Goal: Task Accomplishment & Management: Manage account settings

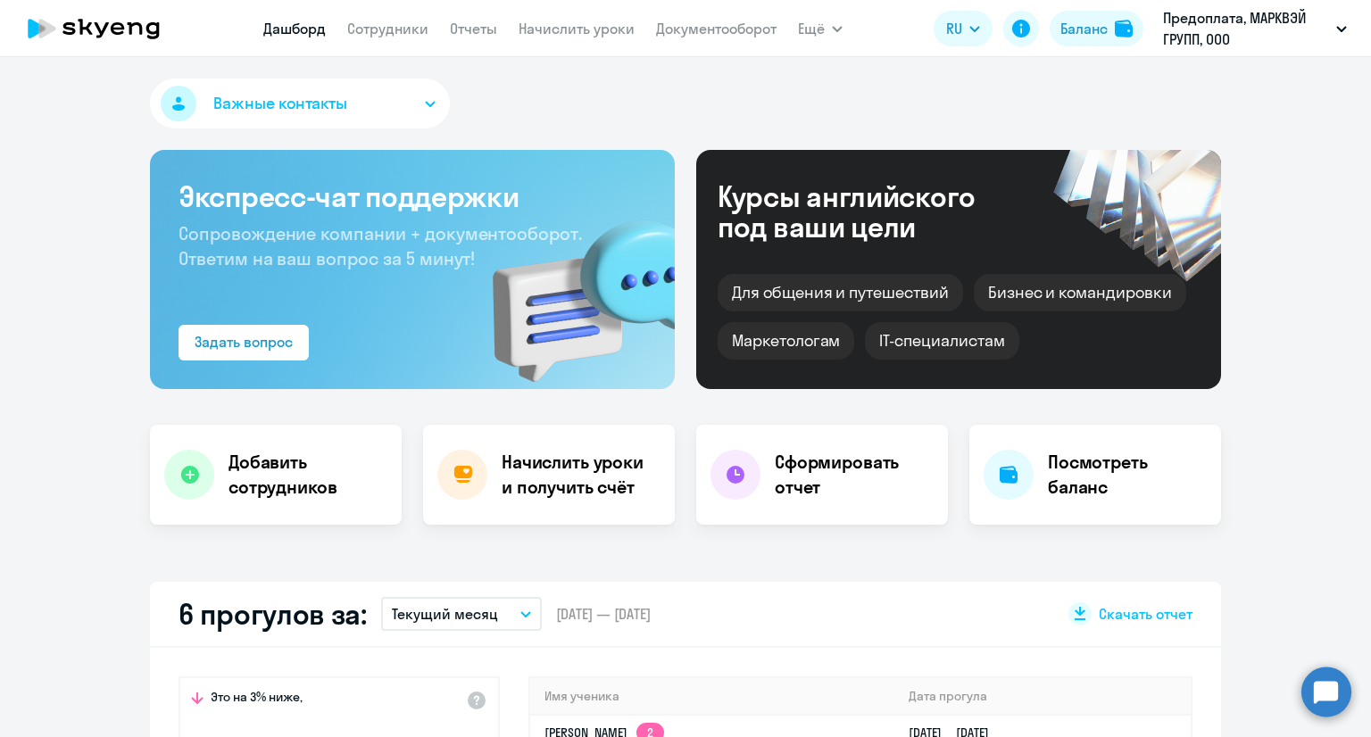
select select "30"
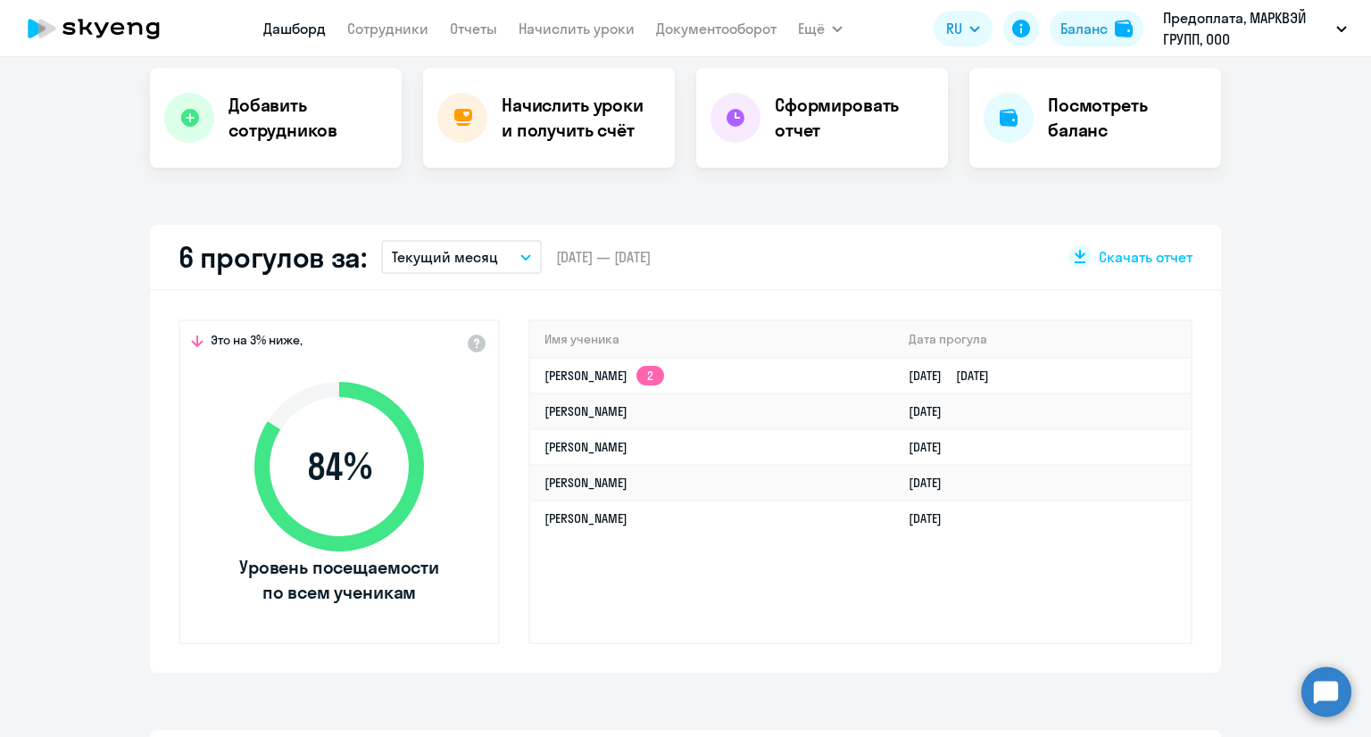
click at [424, 265] on p "Текущий месяц" at bounding box center [445, 256] width 106 height 21
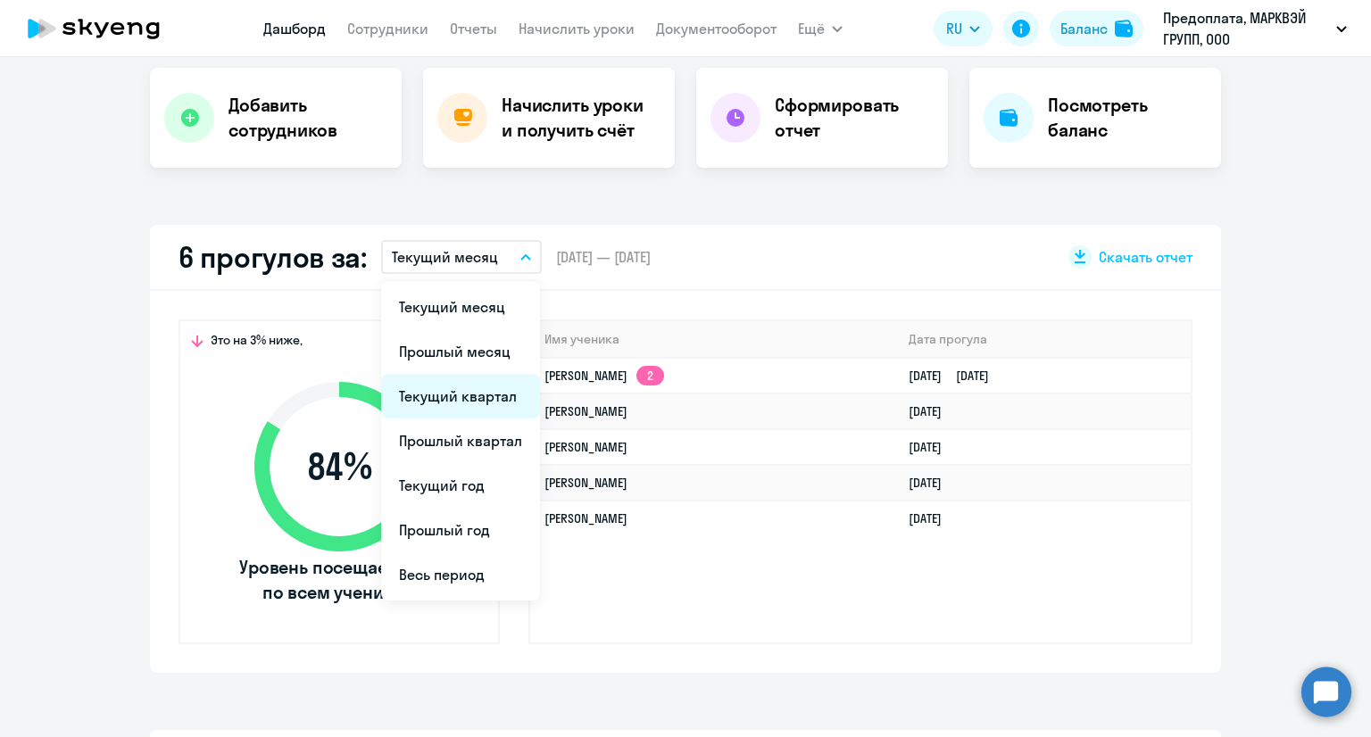
click at [470, 381] on li "Текущий квартал" at bounding box center [460, 396] width 159 height 45
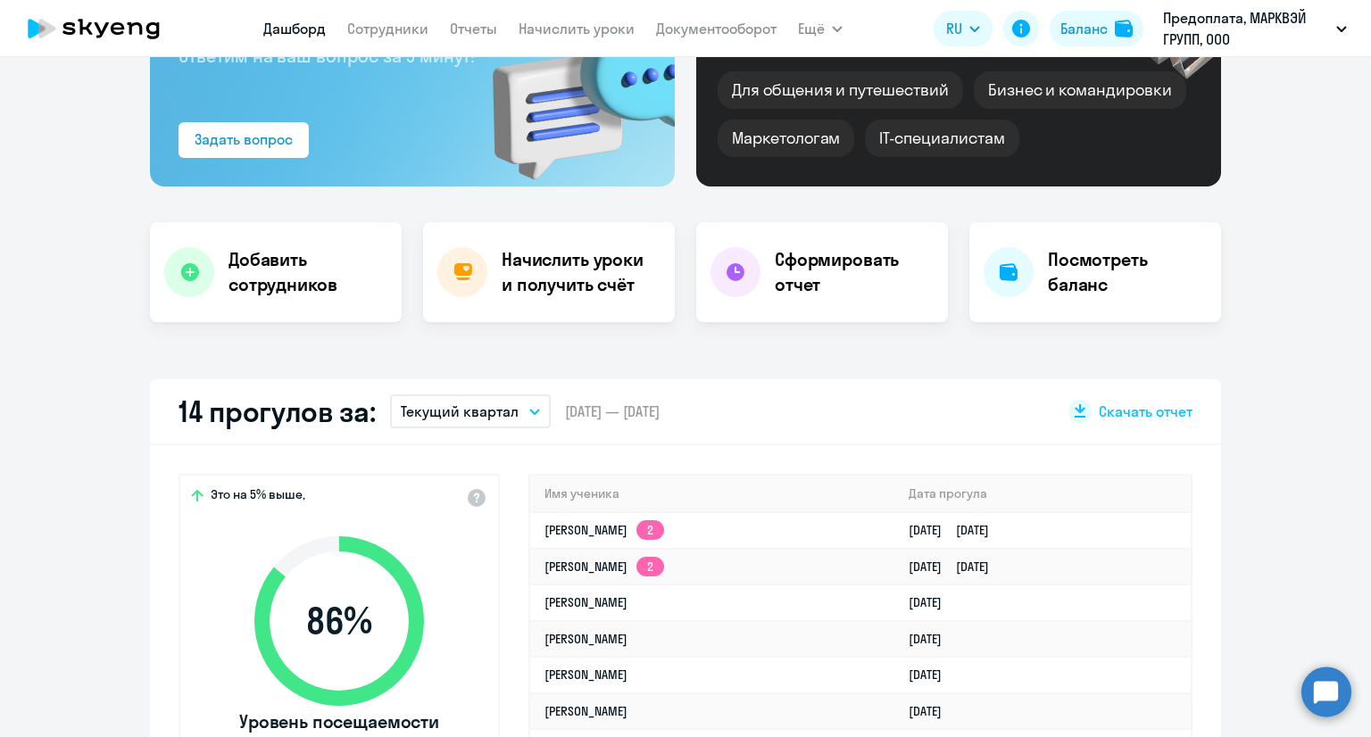
scroll to position [0, 0]
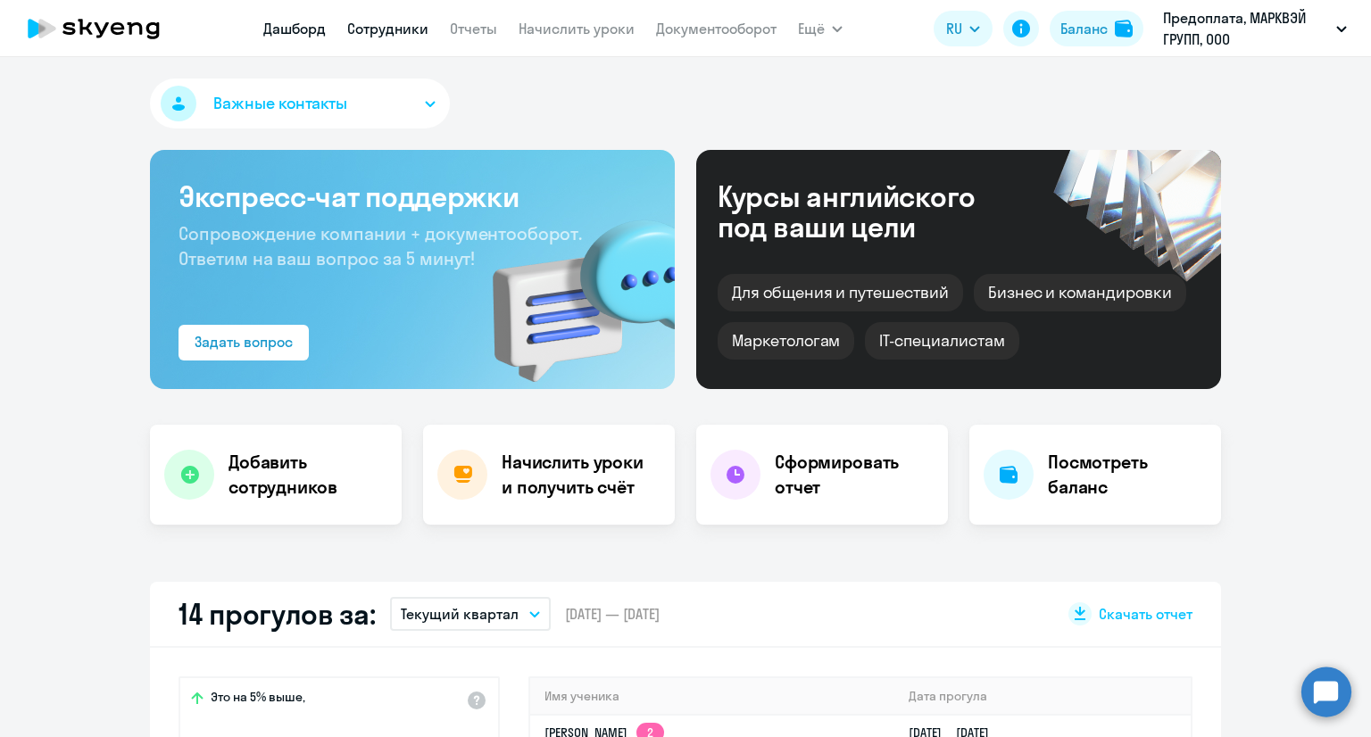
click at [384, 33] on link "Сотрудники" at bounding box center [387, 29] width 81 height 18
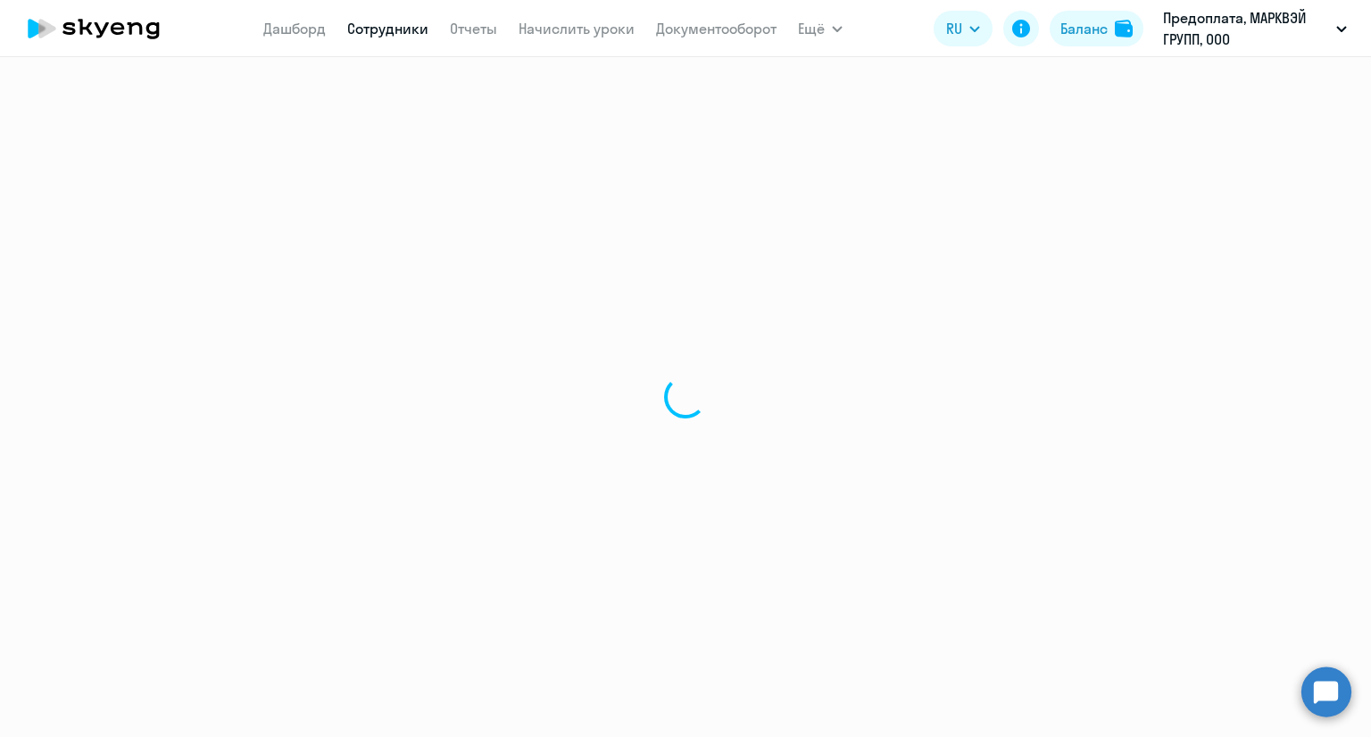
select select "30"
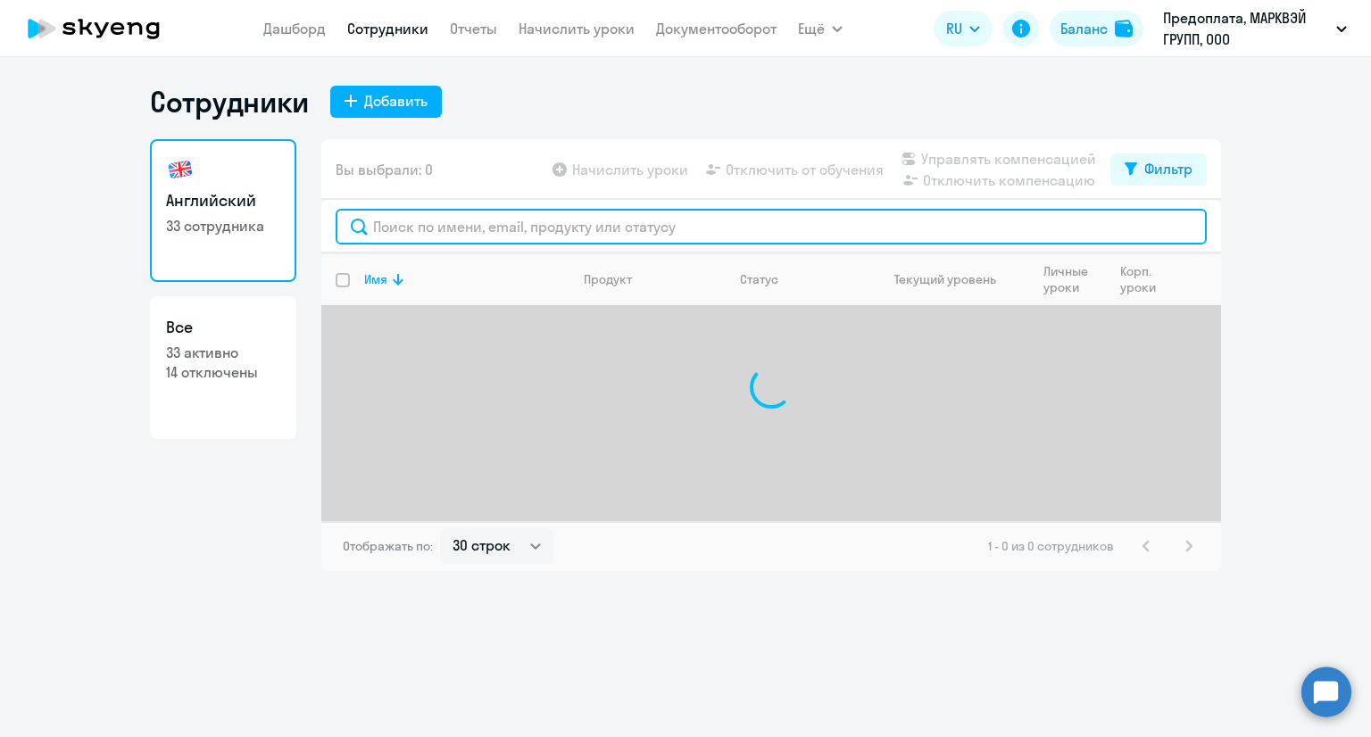
click at [486, 222] on input "text" at bounding box center [771, 227] width 871 height 36
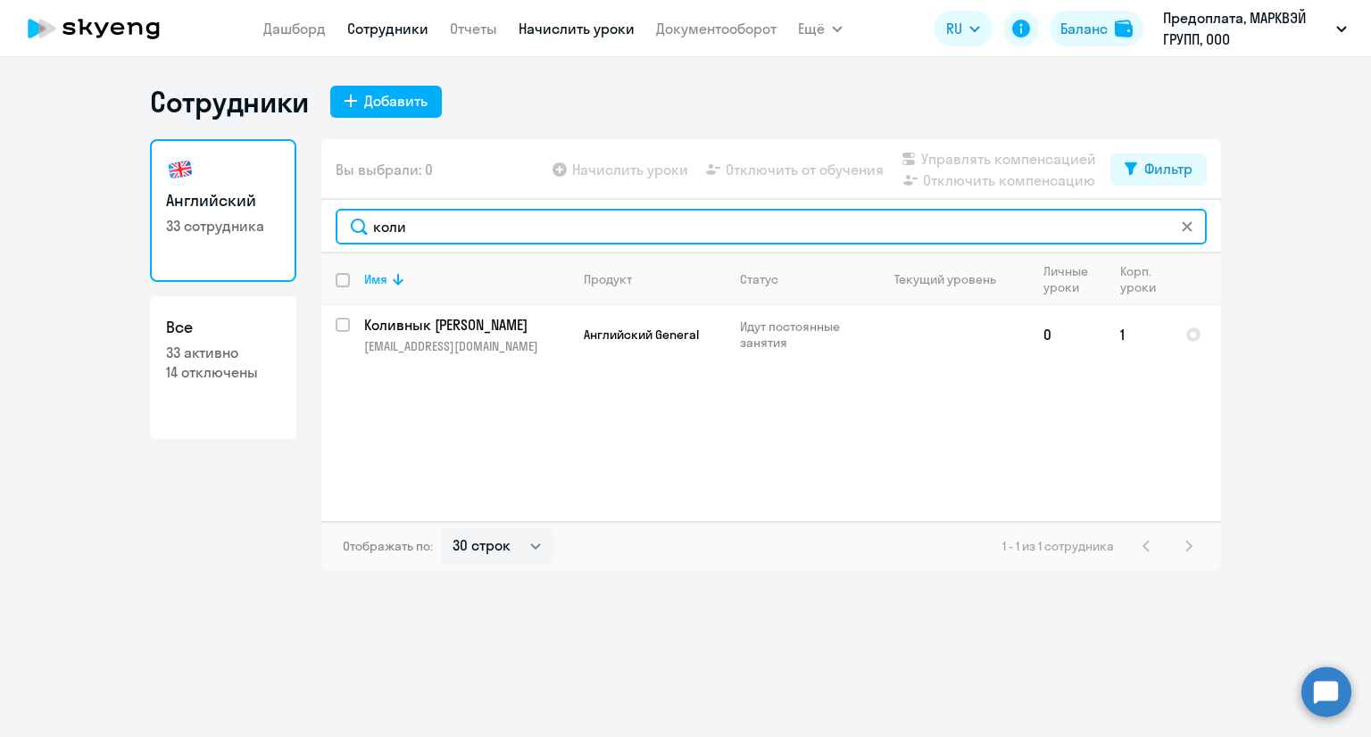
type input "коли"
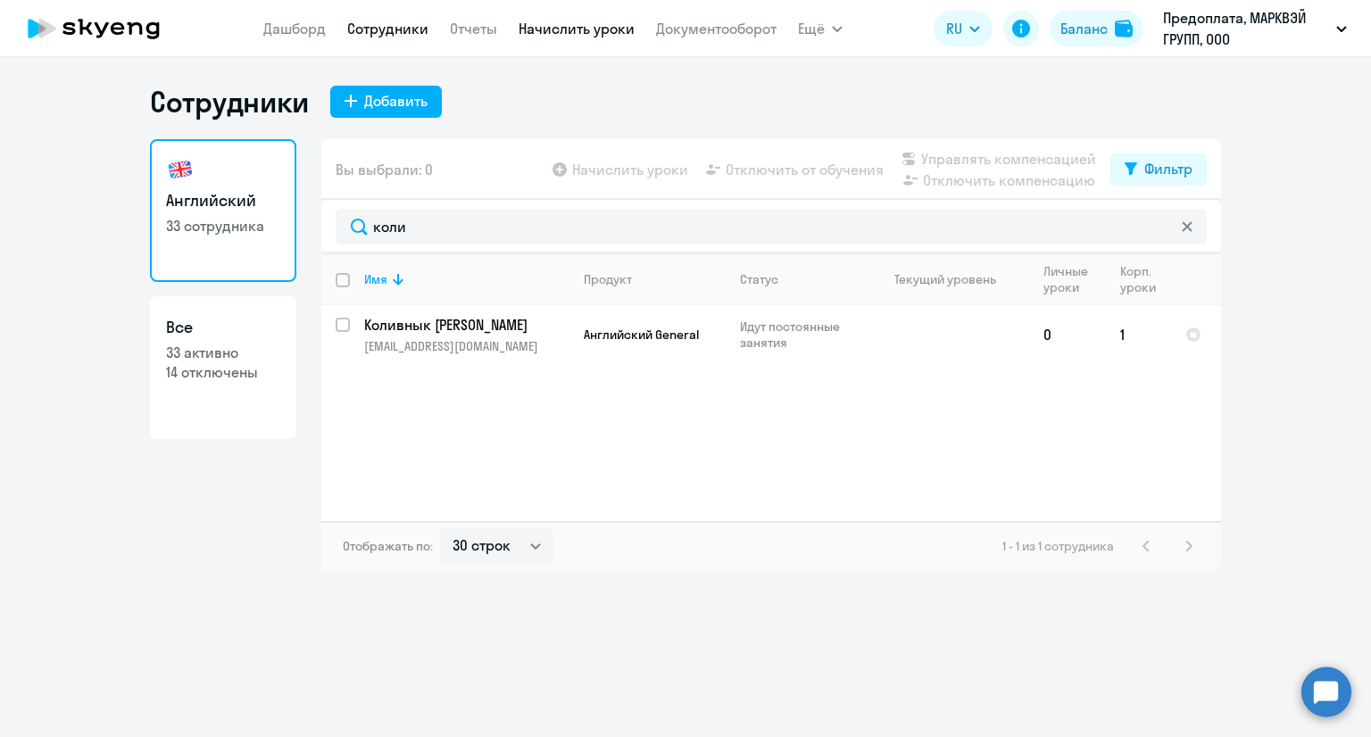
click at [603, 32] on link "Начислить уроки" at bounding box center [577, 29] width 116 height 18
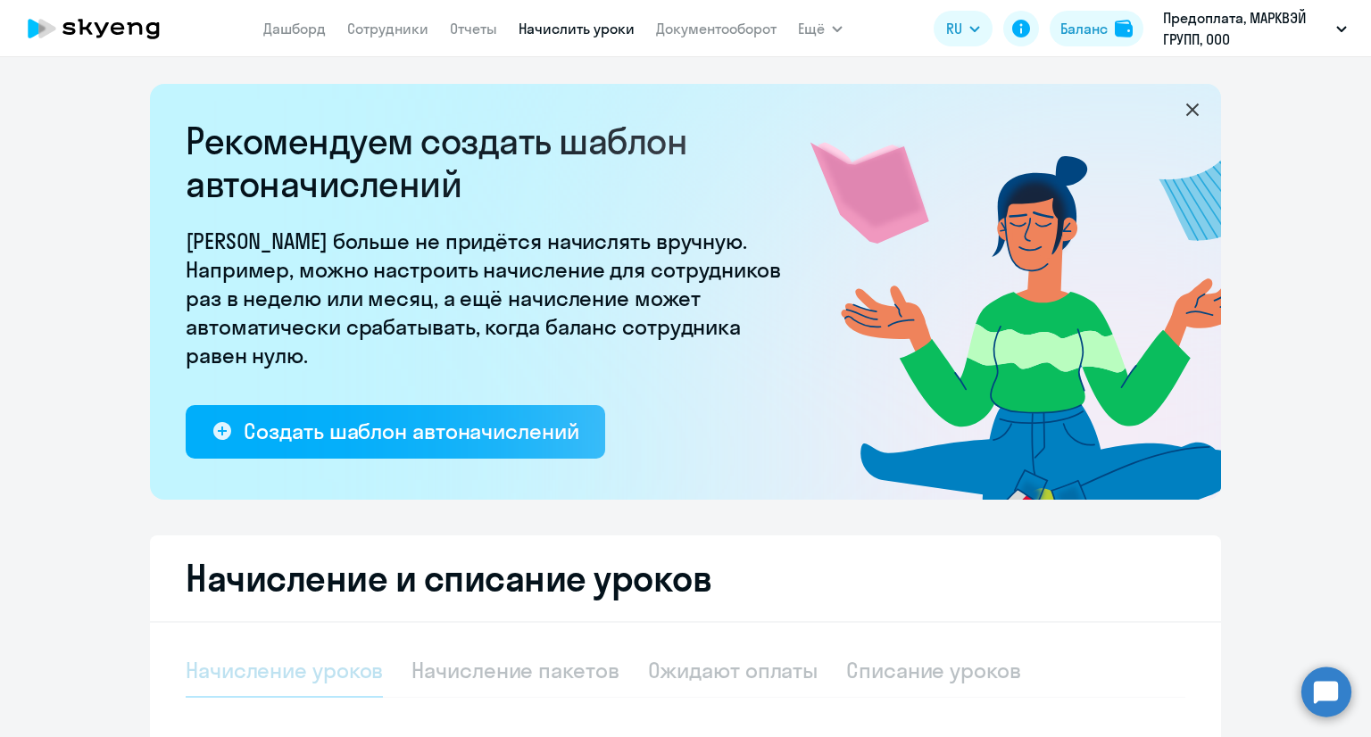
select select "10"
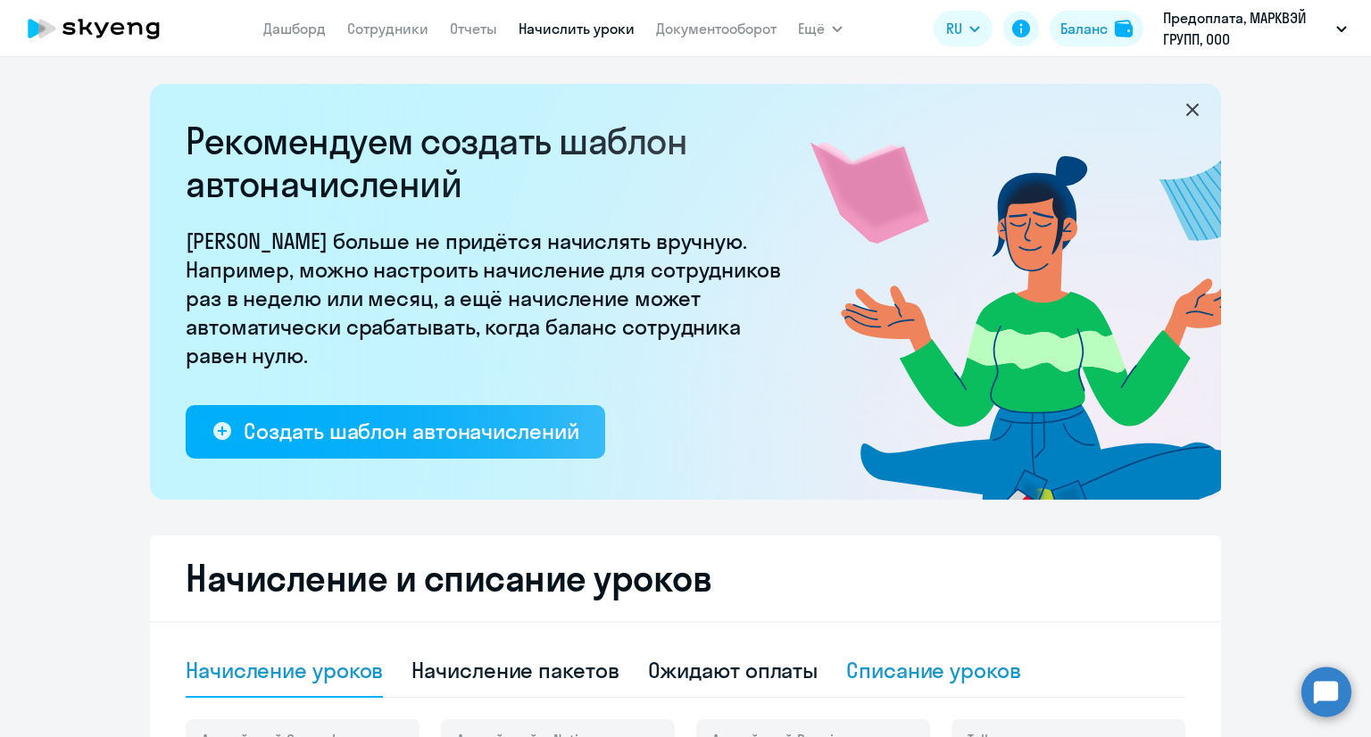
click at [890, 691] on div "Списание уроков" at bounding box center [933, 671] width 175 height 54
select select "10"
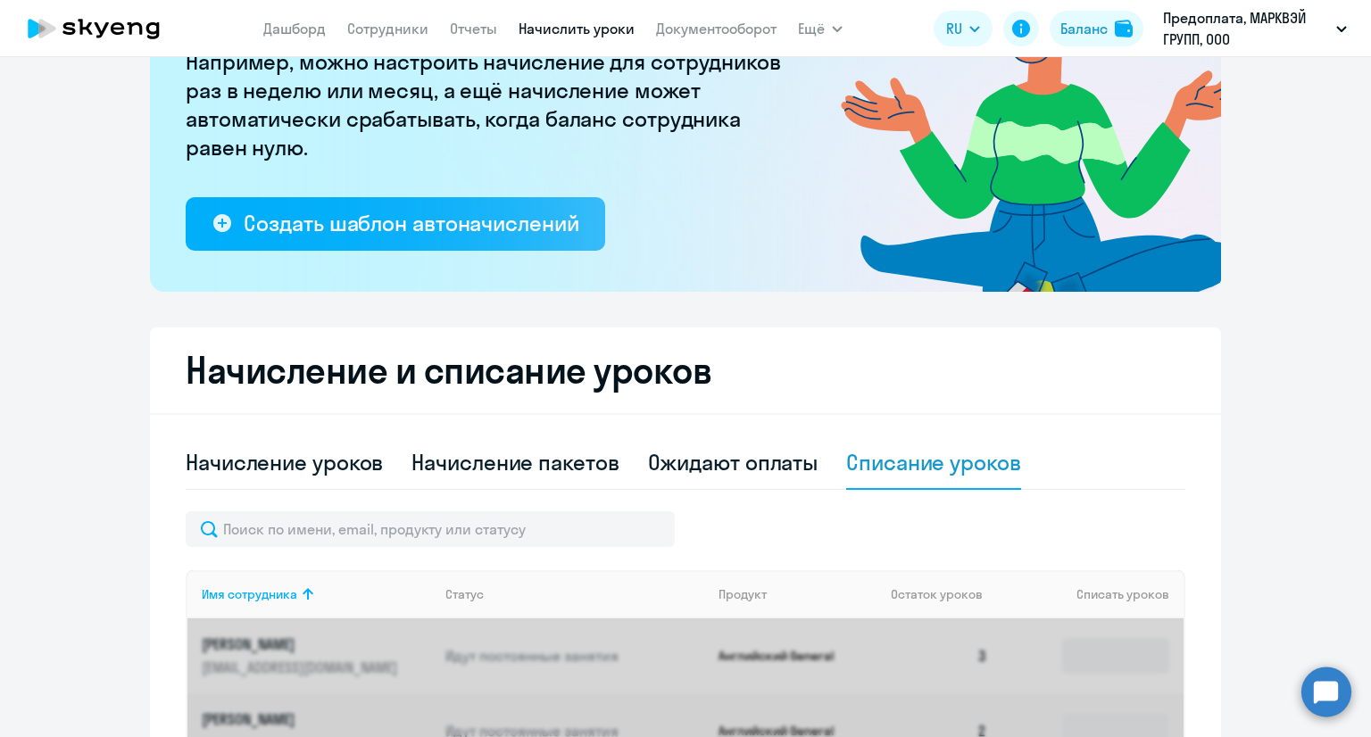
scroll to position [446, 0]
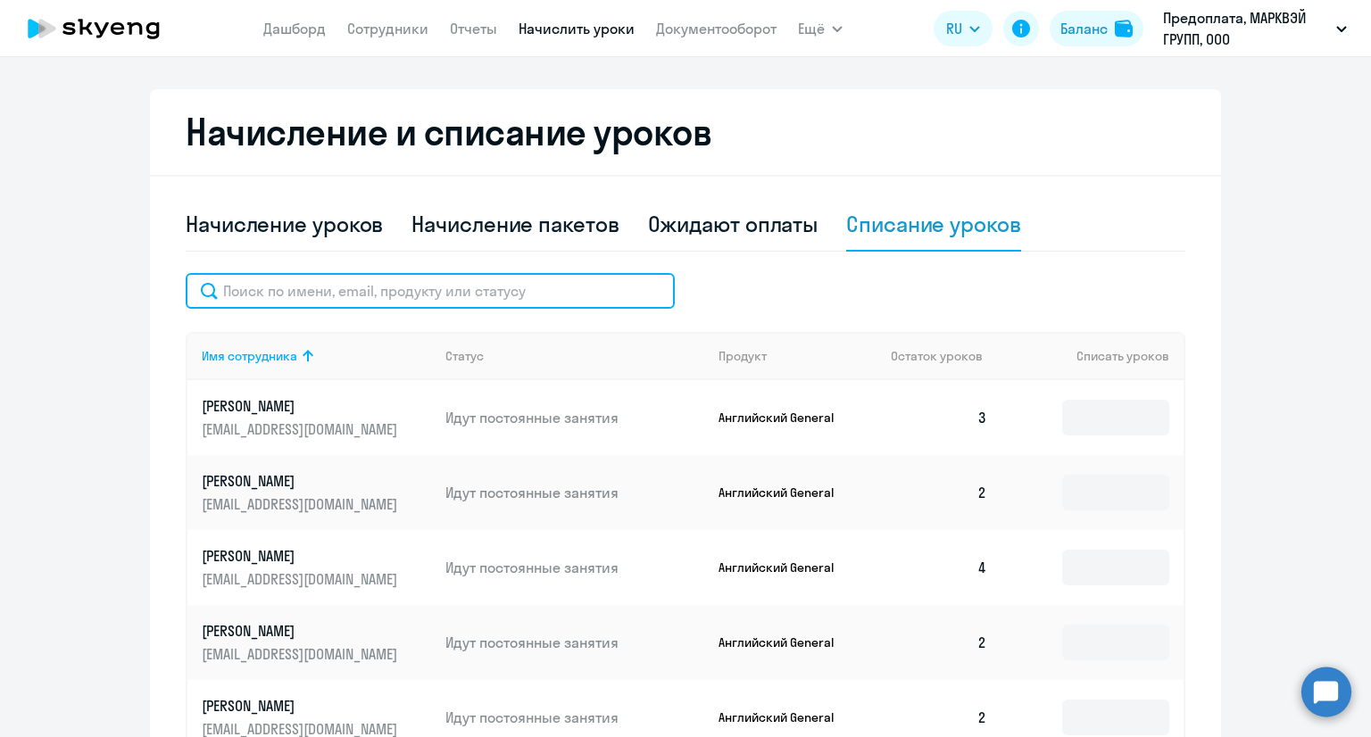
click at [456, 305] on input "text" at bounding box center [430, 291] width 489 height 36
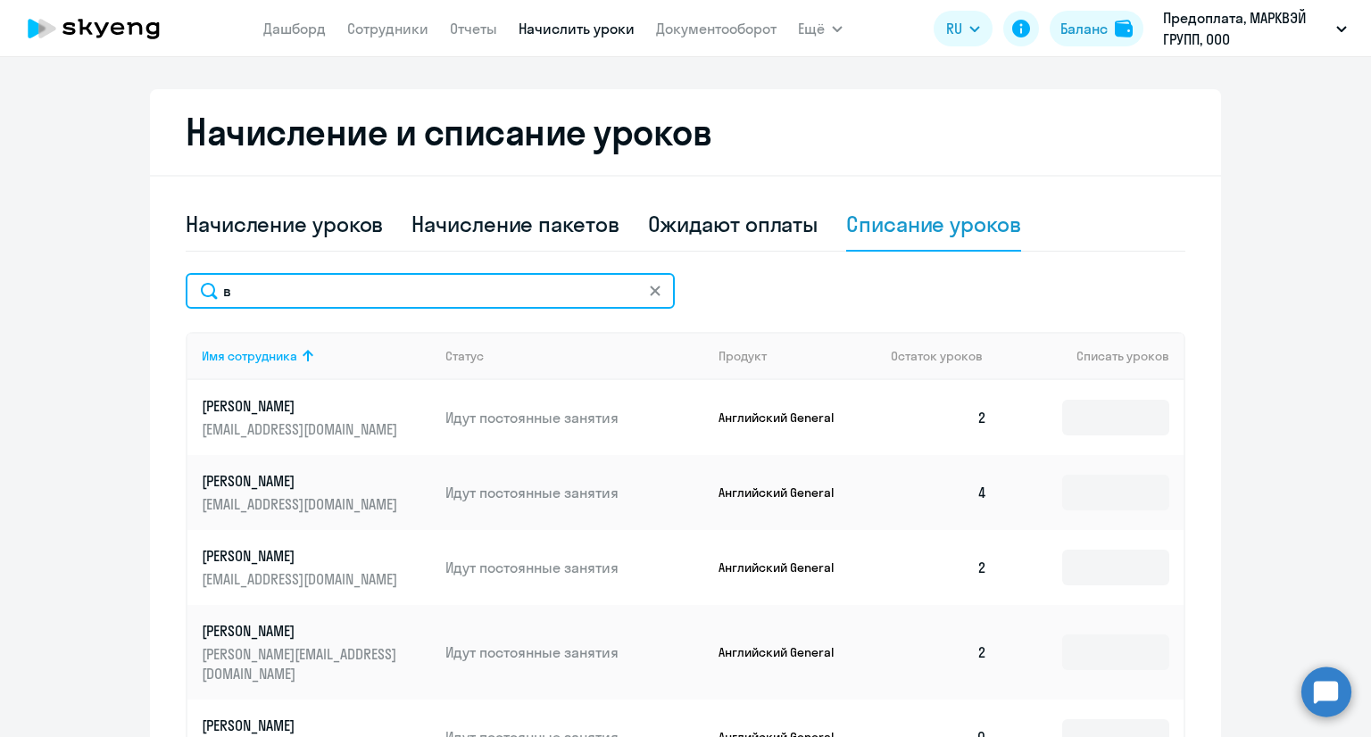
drag, startPoint x: 419, startPoint y: 303, endPoint x: 149, endPoint y: 303, distance: 269.5
click at [150, 303] on div "Начисление и списание уроков Начисление уроков Начисление пакетов Ожидают оплат…" at bounding box center [685, 656] width 1071 height 1135
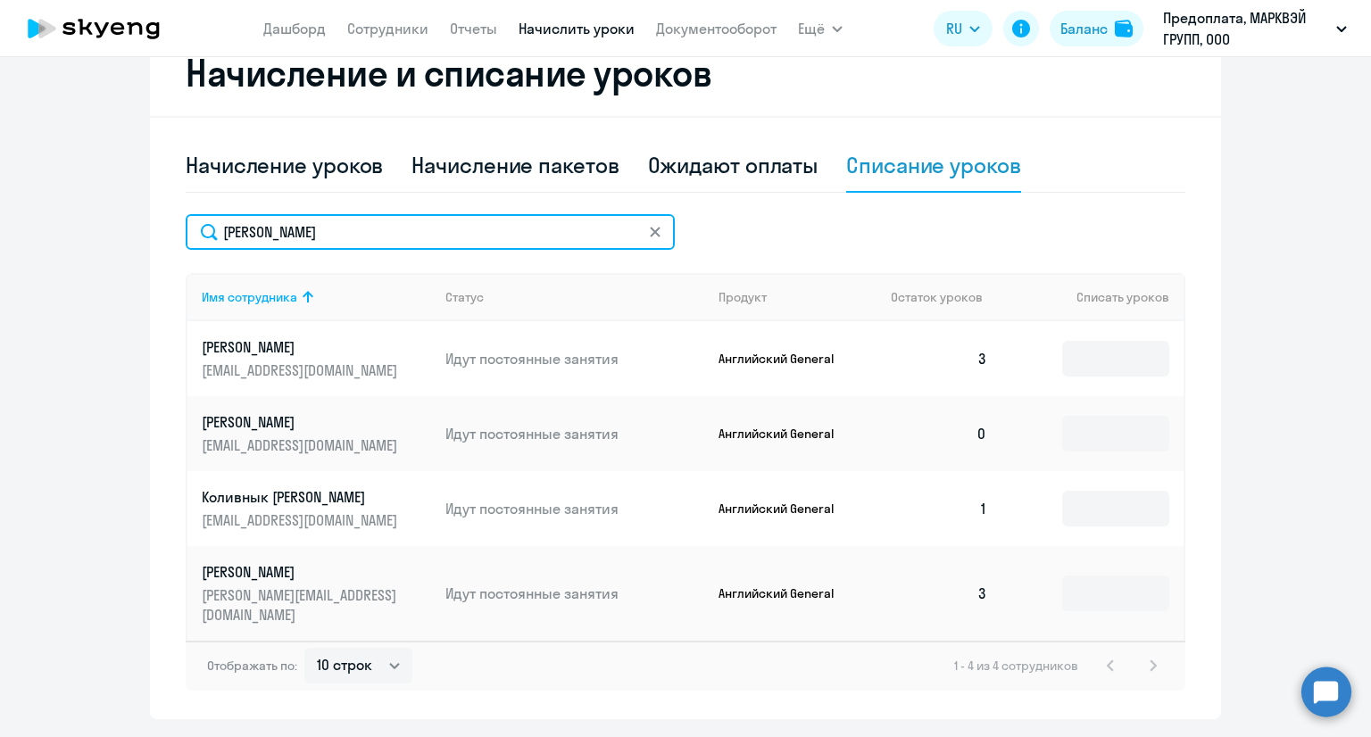
scroll to position [535, 0]
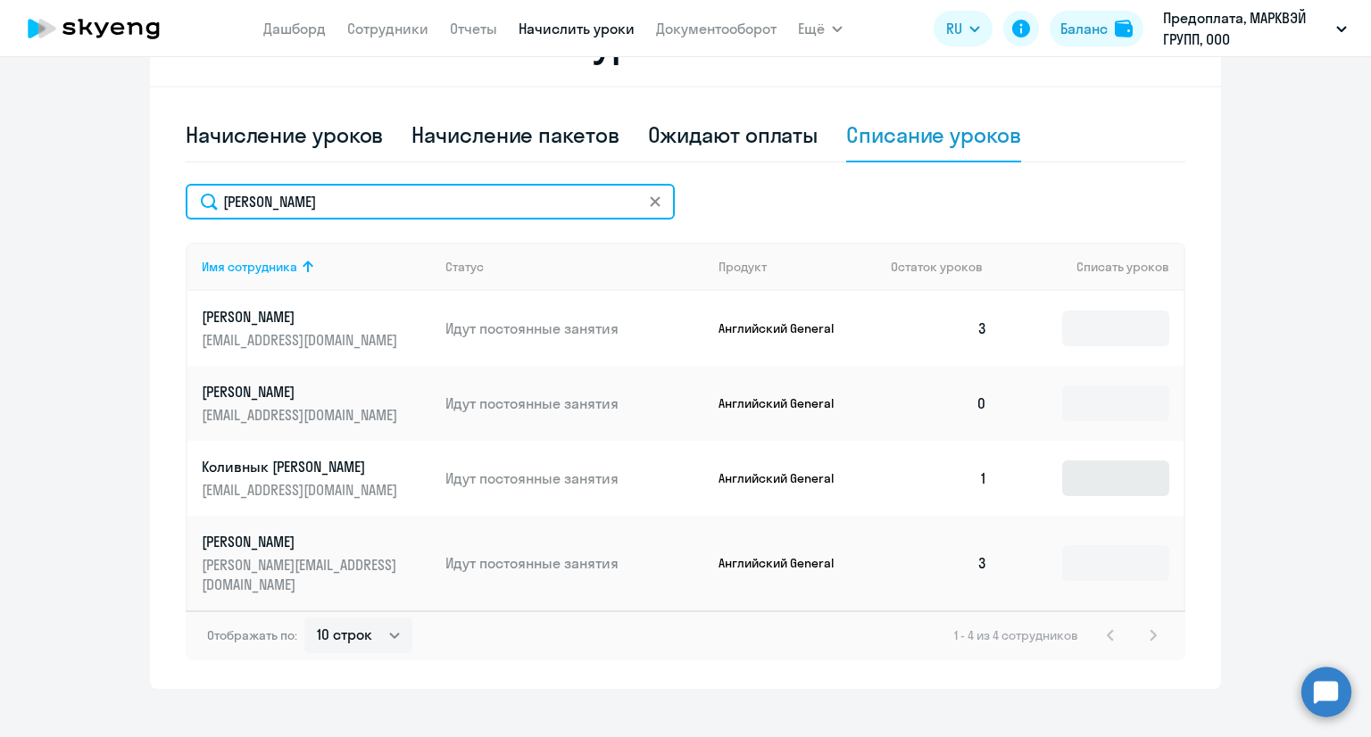
type input "[PERSON_NAME]"
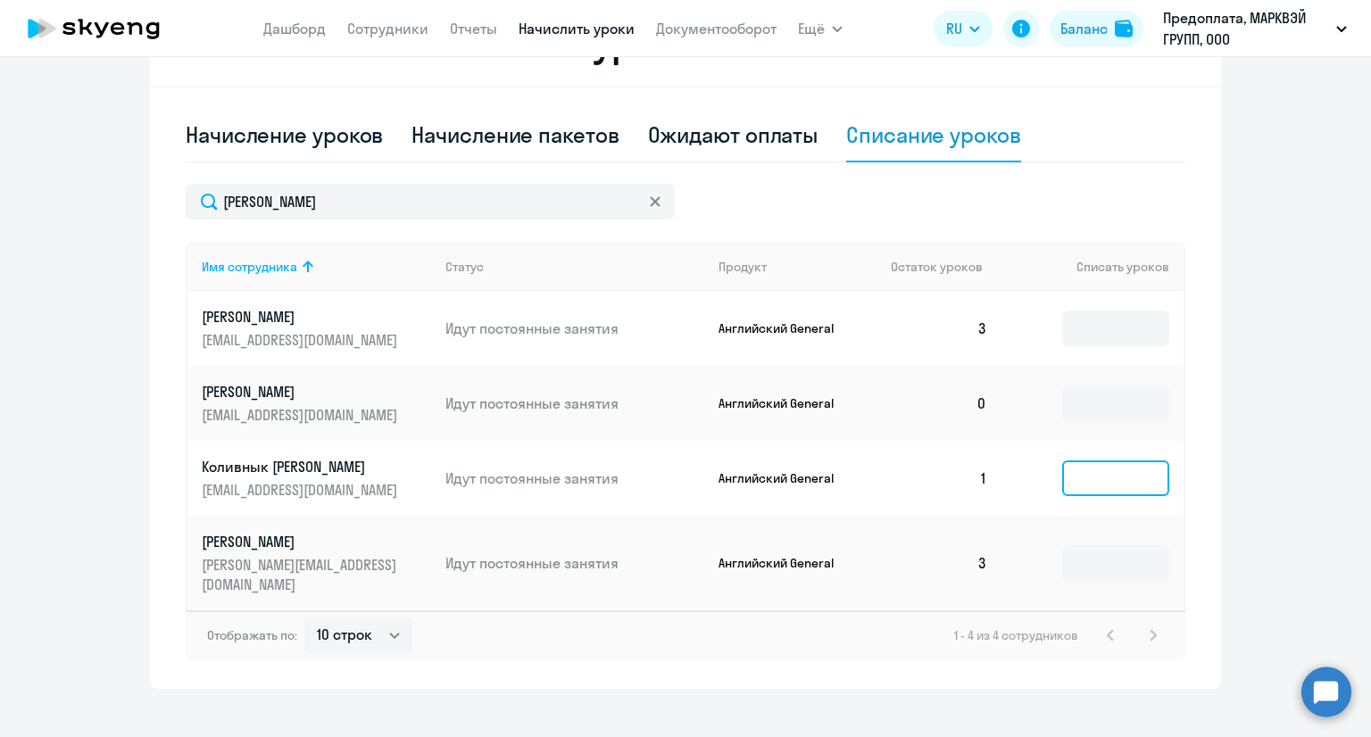
click at [1072, 484] on input at bounding box center [1115, 479] width 107 height 36
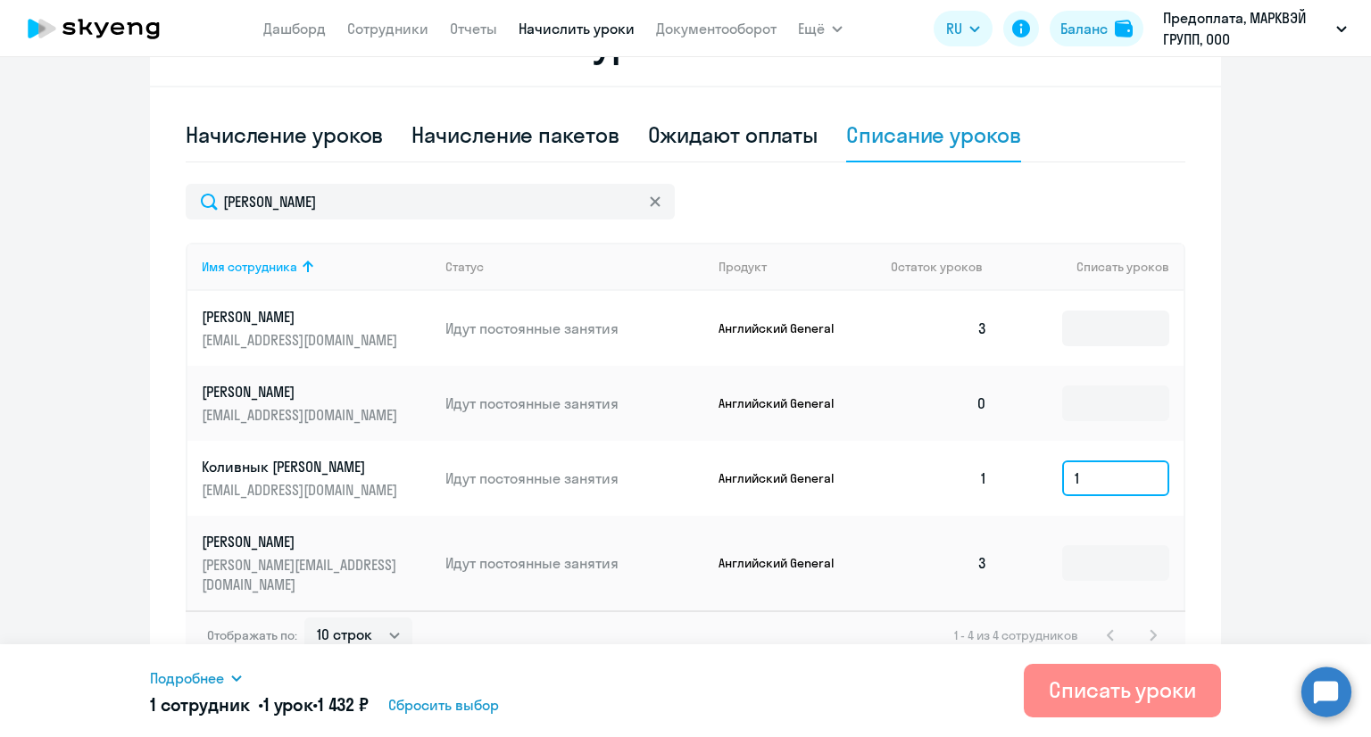
type input "1"
click at [1099, 694] on div "Списать уроки" at bounding box center [1122, 690] width 147 height 29
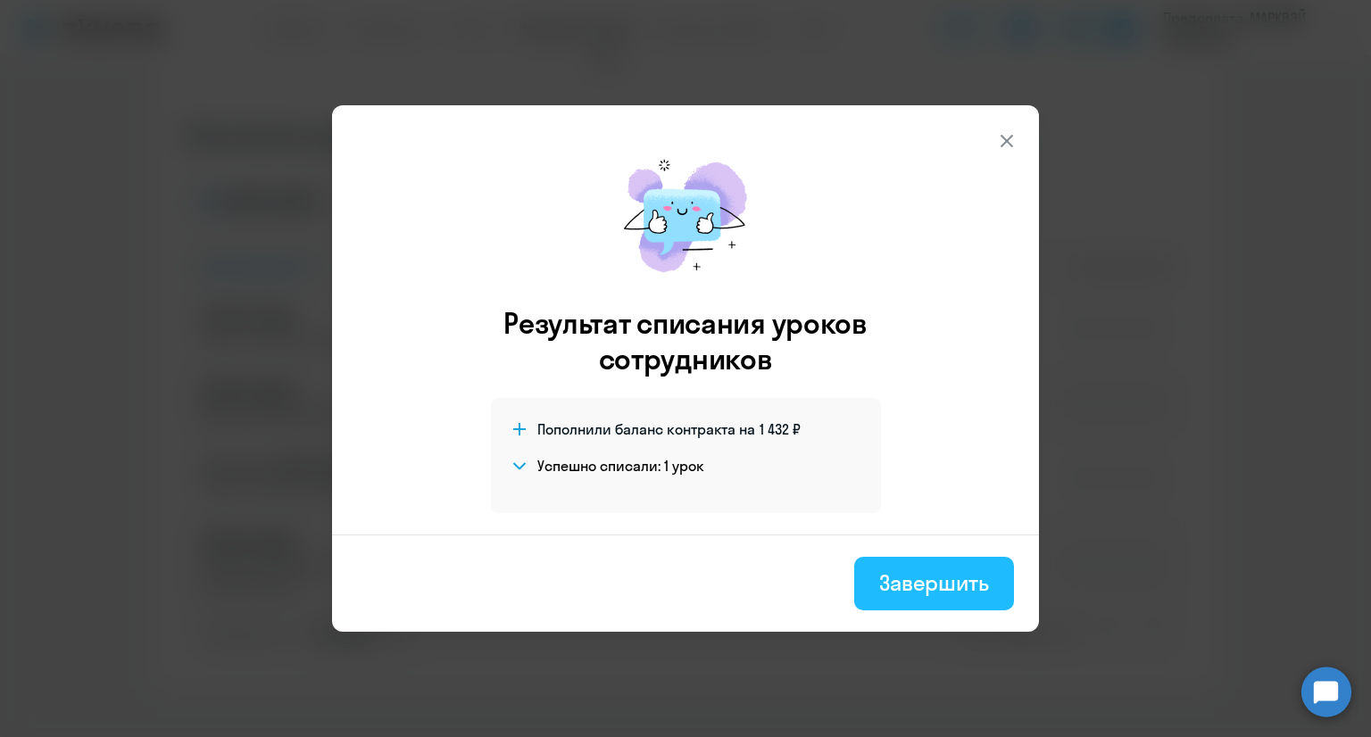
click at [925, 580] on div "Завершить" at bounding box center [934, 582] width 110 height 29
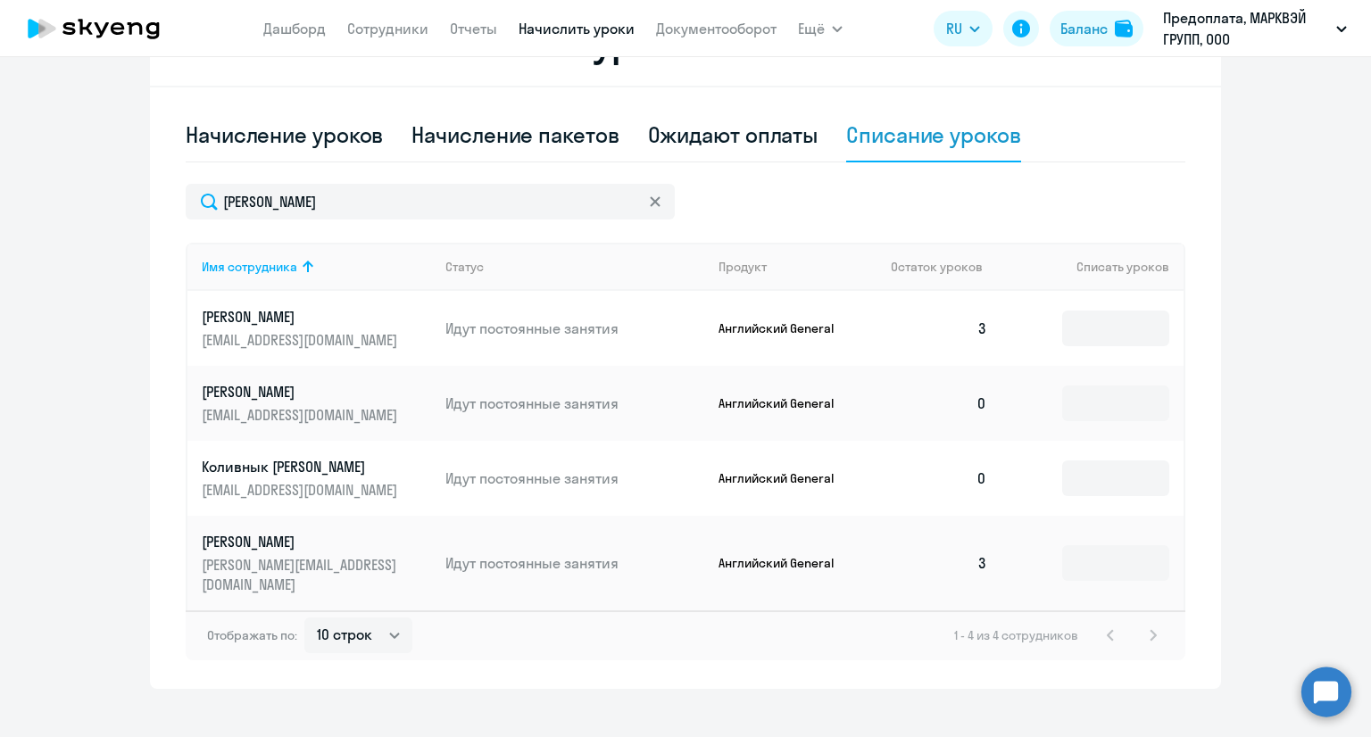
scroll to position [0, 0]
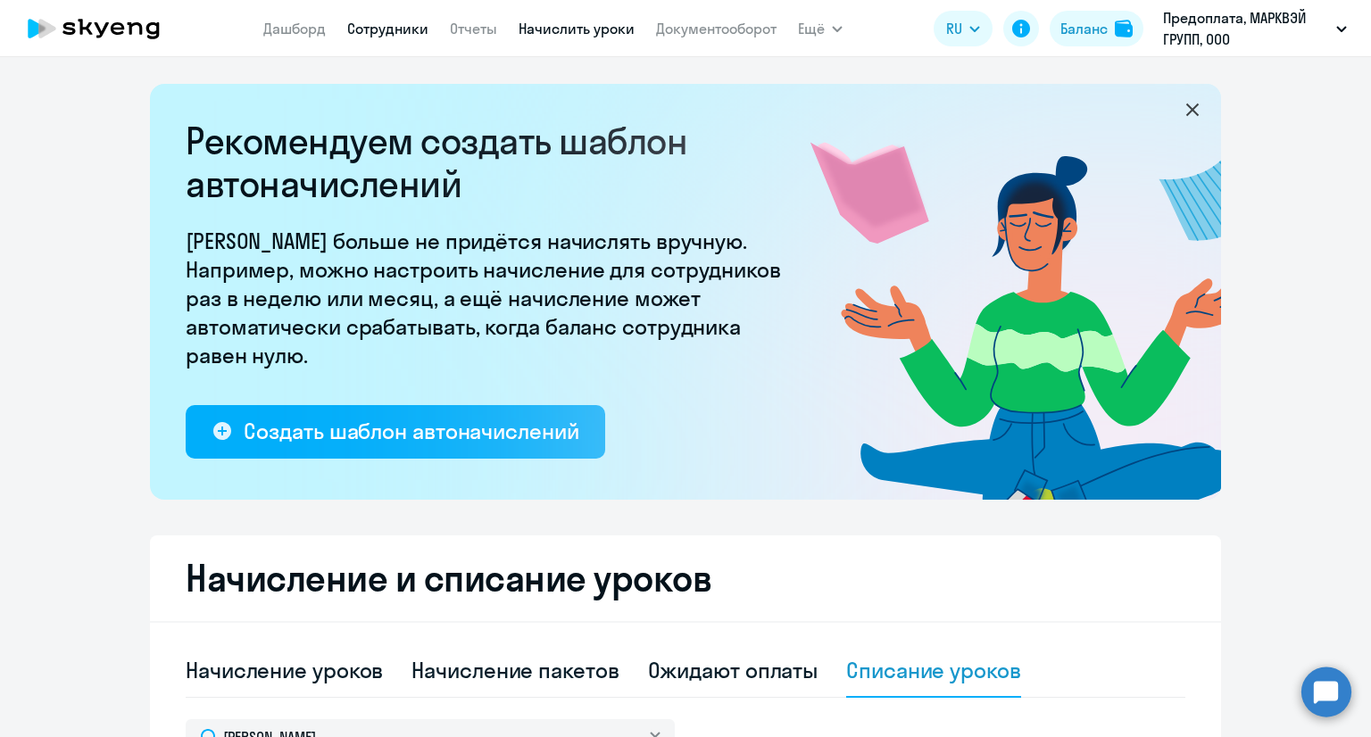
click at [384, 29] on link "Сотрудники" at bounding box center [387, 29] width 81 height 18
select select "30"
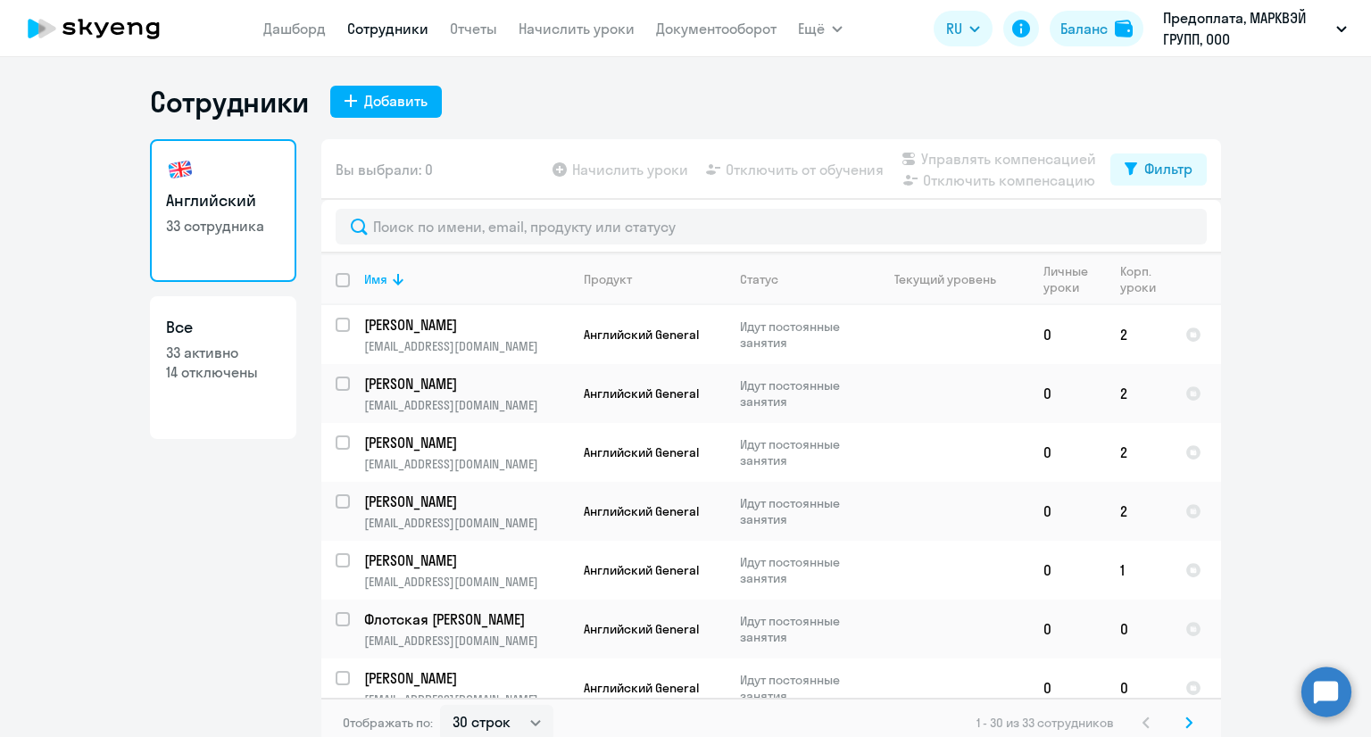
click at [771, 171] on app-table-action-button "Отключить от обучения" at bounding box center [792, 169] width 181 height 21
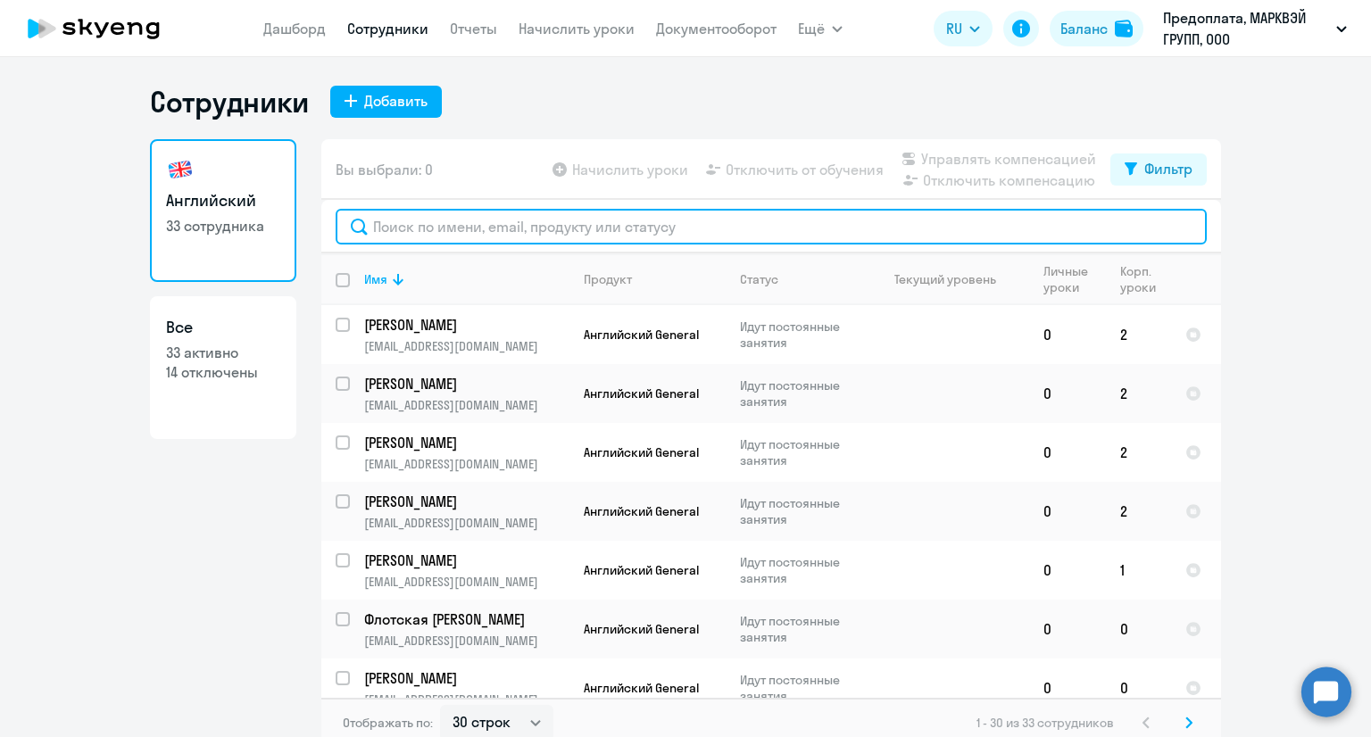
click at [706, 220] on input "text" at bounding box center [771, 227] width 871 height 36
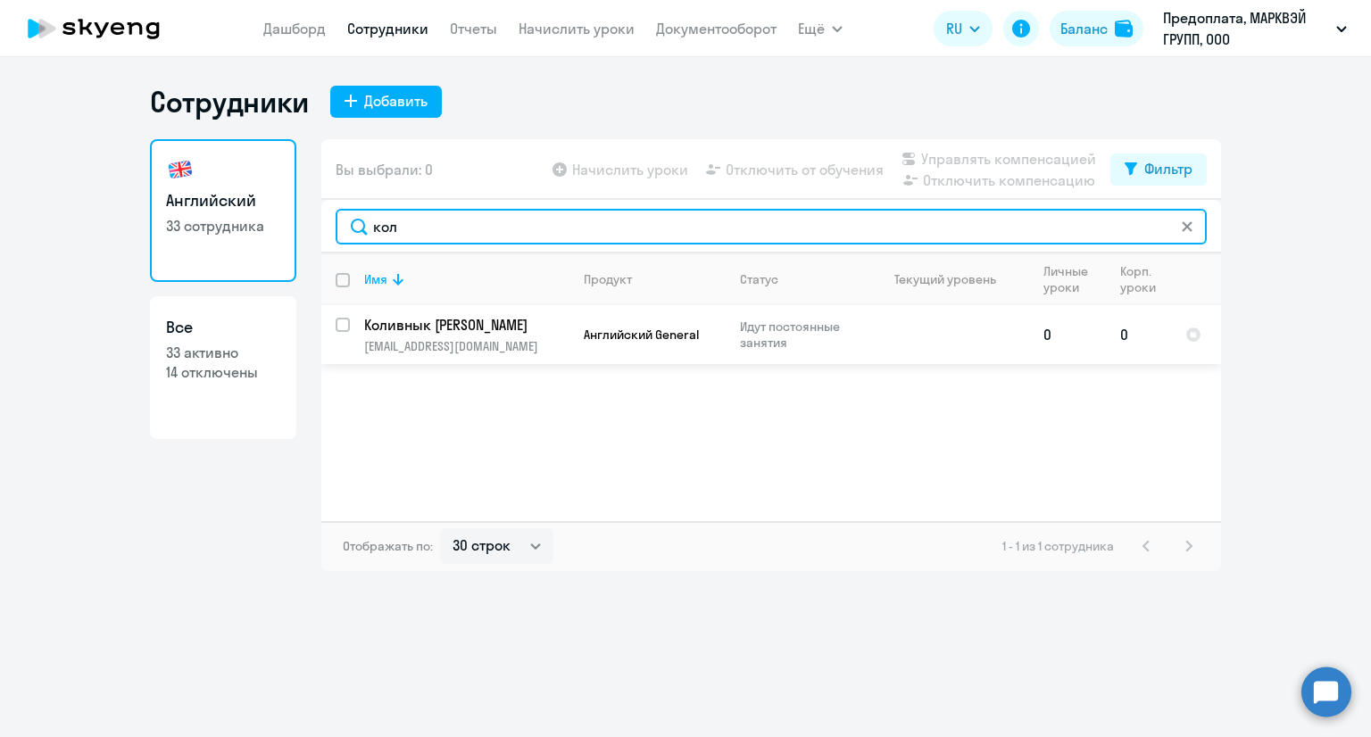
type input "кол"
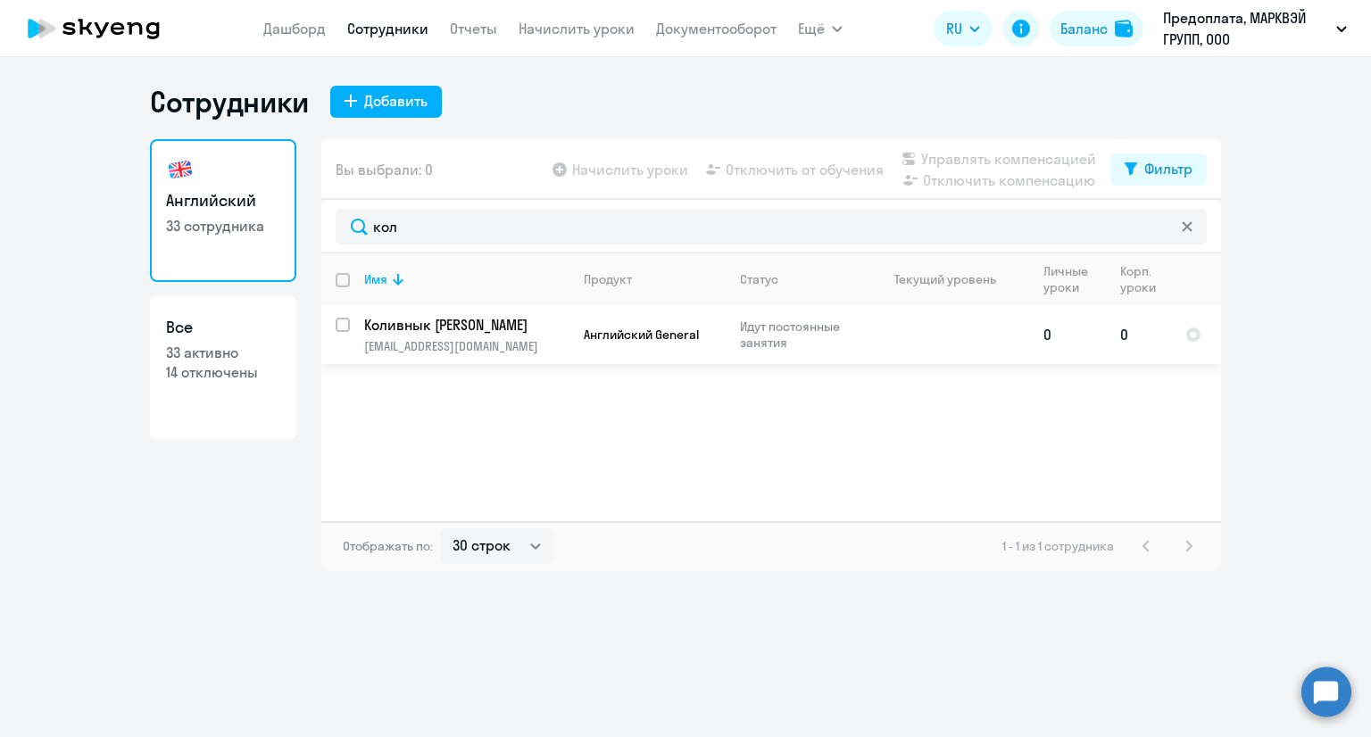
click at [341, 329] on input "select row 41888888" at bounding box center [354, 336] width 36 height 36
checkbox input "true"
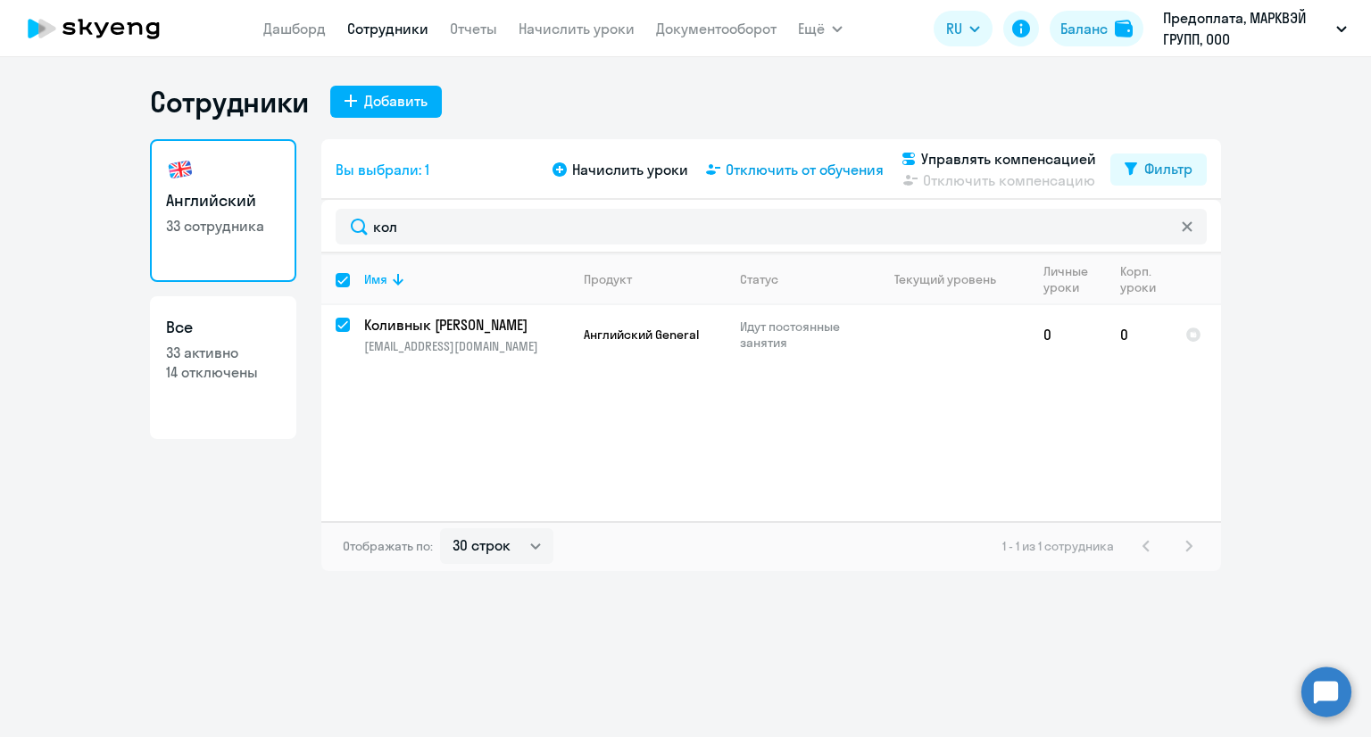
click at [800, 175] on span "Отключить от обучения" at bounding box center [805, 169] width 158 height 21
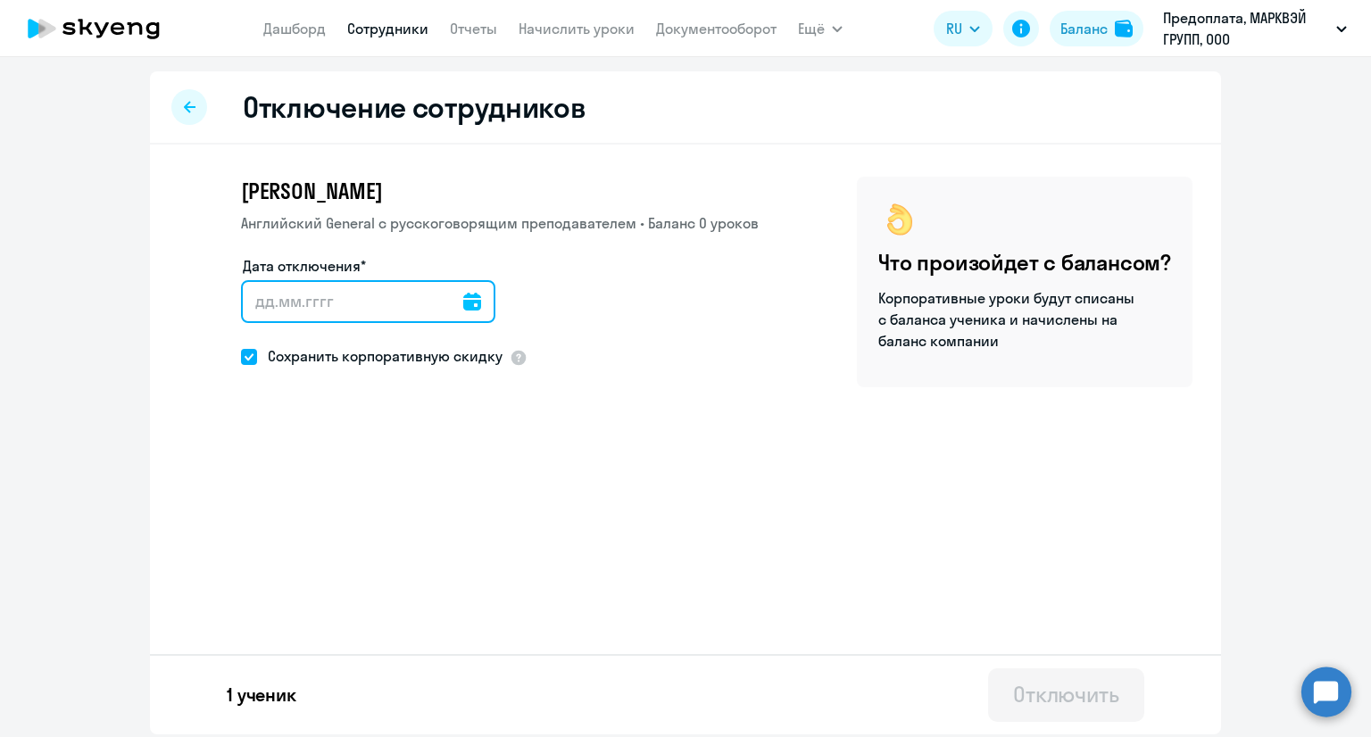
click at [439, 296] on input "Дата отключения*" at bounding box center [368, 301] width 254 height 43
click at [463, 304] on icon at bounding box center [472, 302] width 18 height 18
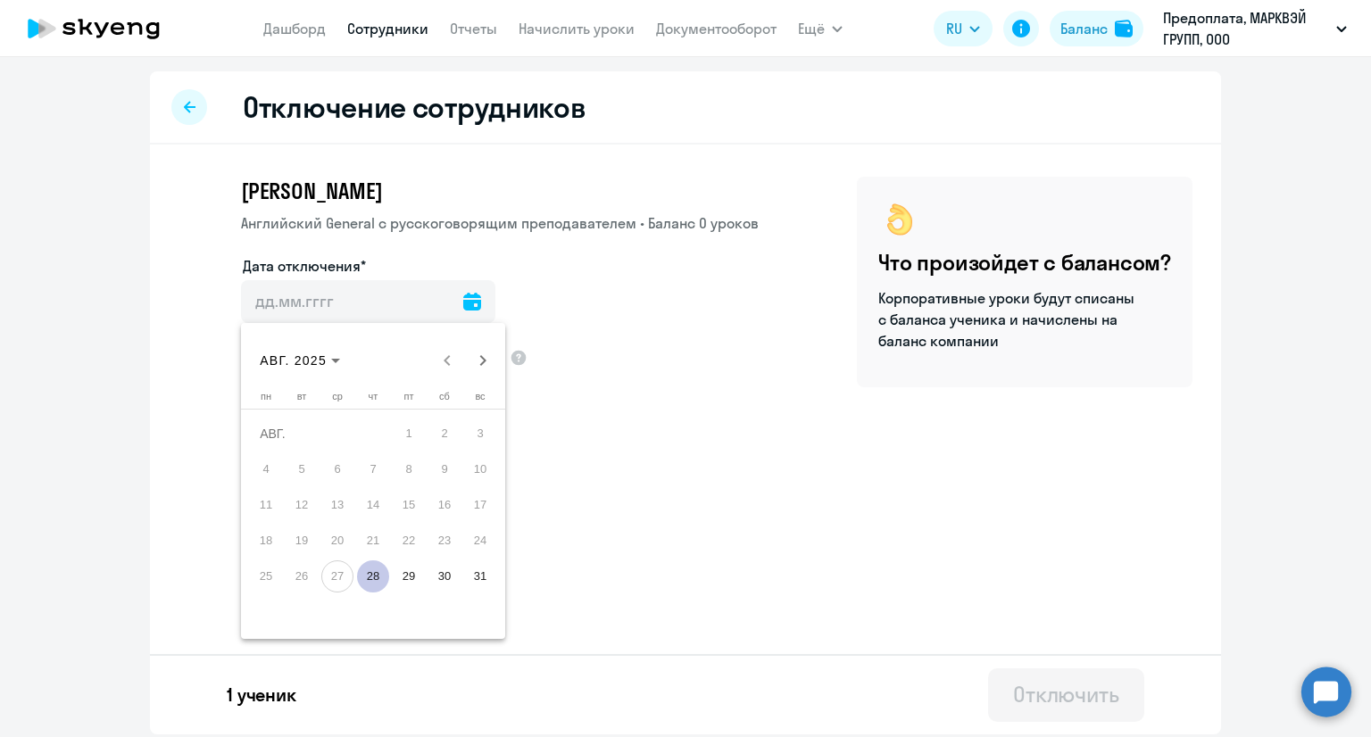
drag, startPoint x: 375, startPoint y: 577, endPoint x: 375, endPoint y: 508, distance: 69.6
click at [375, 576] on span "28" at bounding box center [373, 576] width 32 height 32
type input "[DATE]"
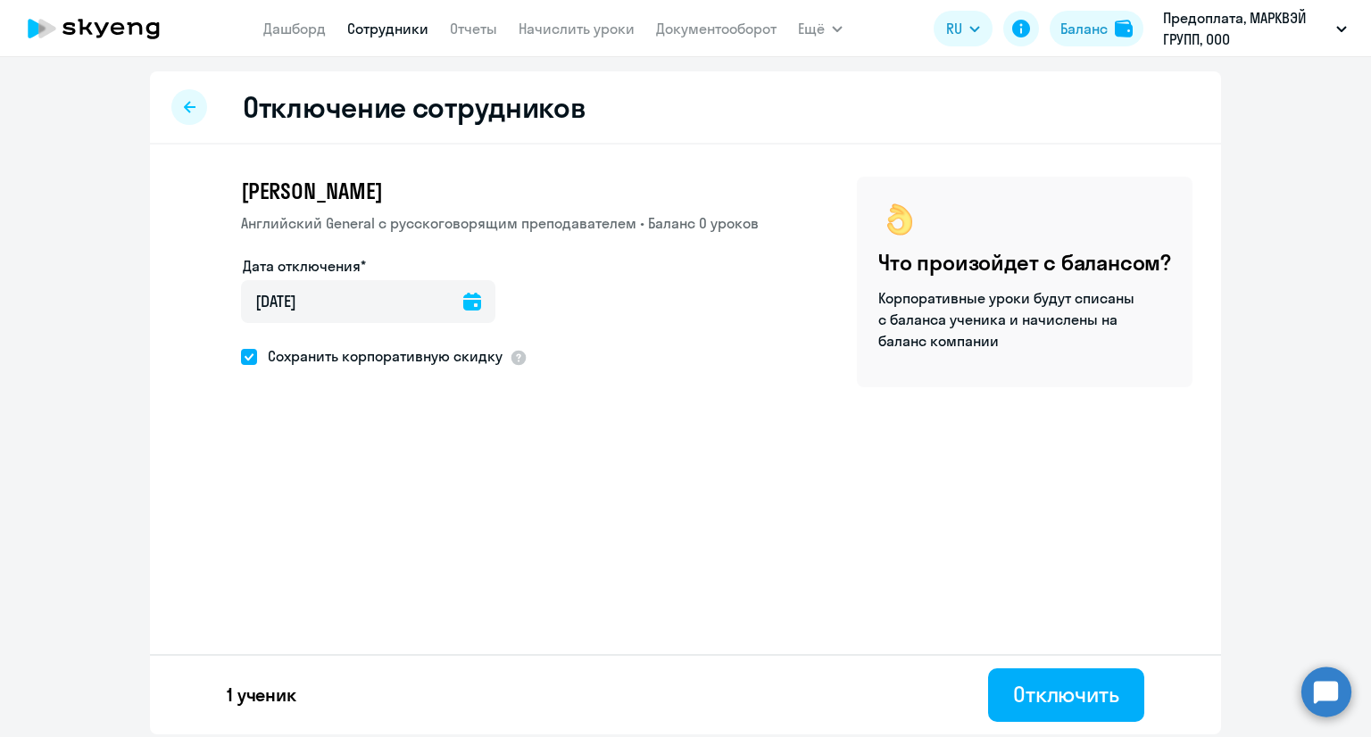
drag, startPoint x: 253, startPoint y: 354, endPoint x: 272, endPoint y: 361, distance: 20.6
click at [252, 354] on span at bounding box center [249, 357] width 16 height 16
click at [241, 356] on input "Сохранить корпоративную скидку" at bounding box center [240, 356] width 1 height 1
checkbox input "false"
click at [1054, 685] on div "Отключить" at bounding box center [1066, 694] width 106 height 29
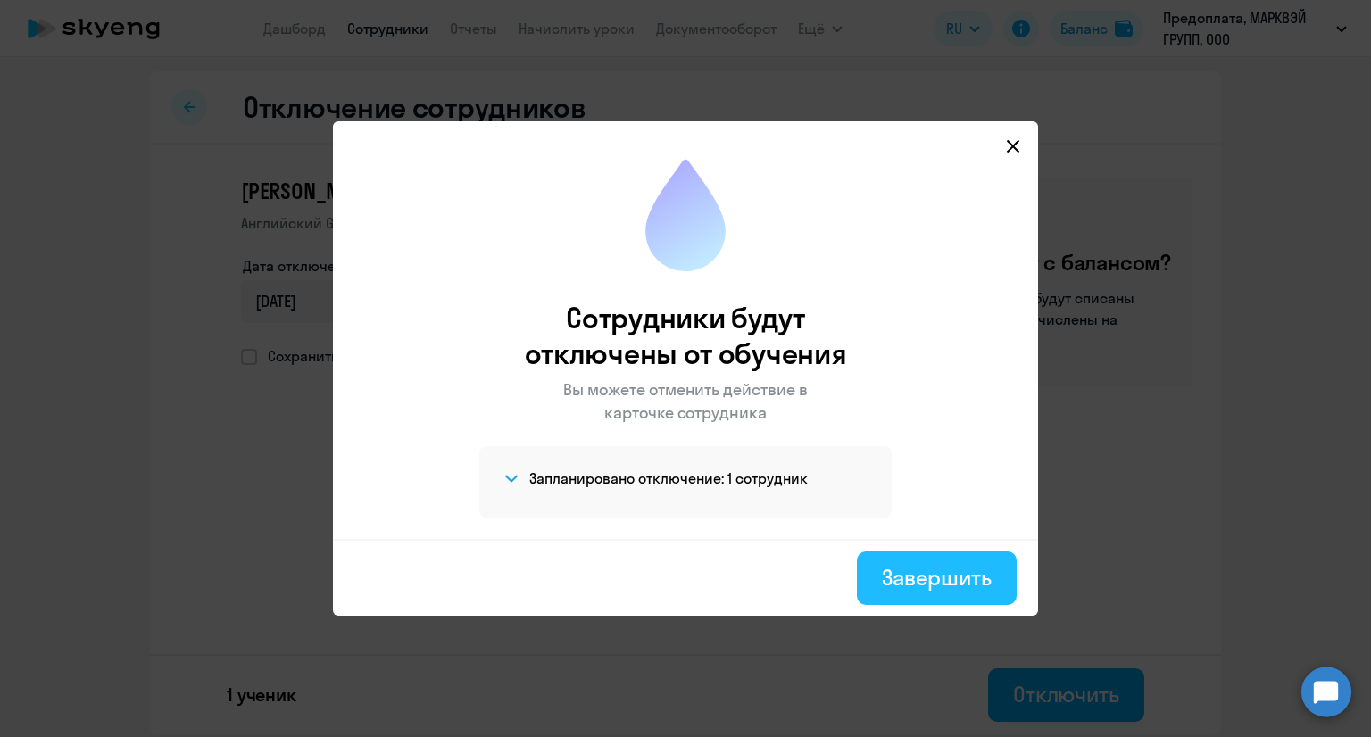
click at [896, 584] on div "Завершить" at bounding box center [937, 577] width 110 height 29
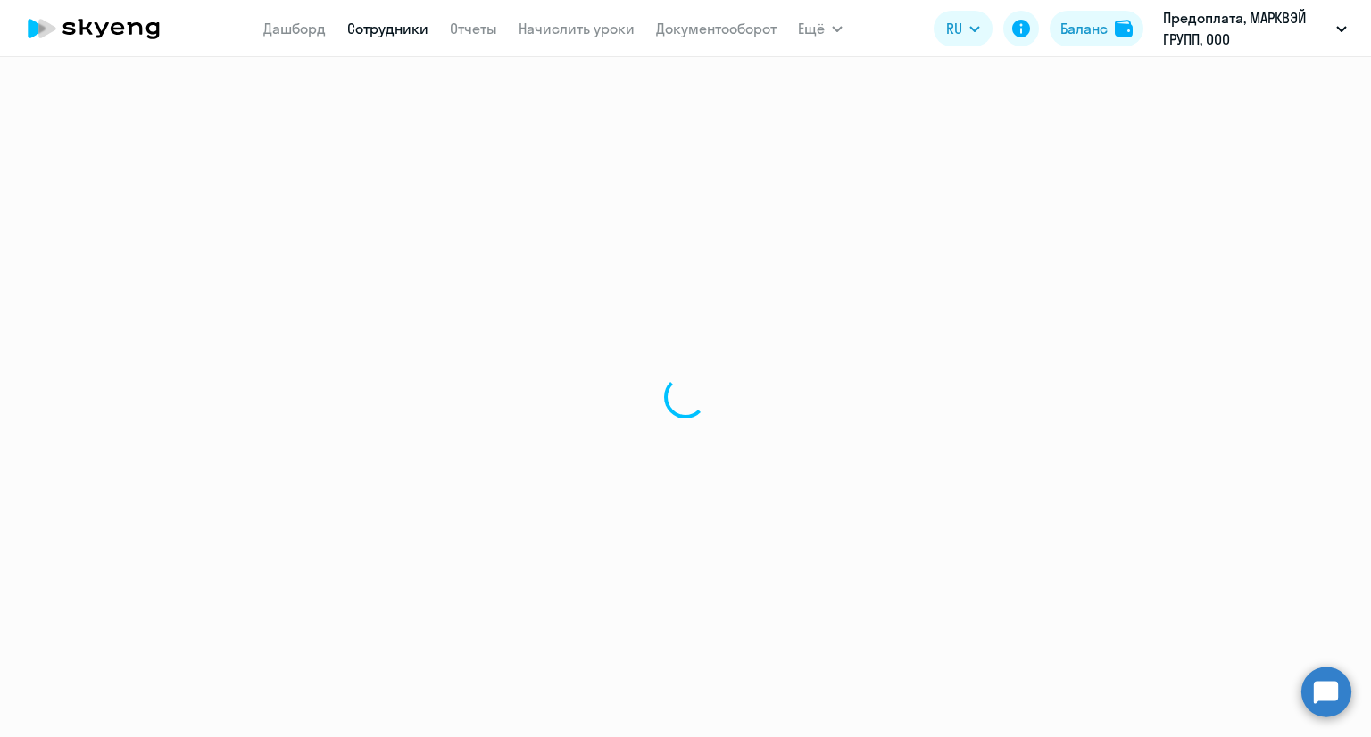
select select "30"
